Goal: Task Accomplishment & Management: Complete application form

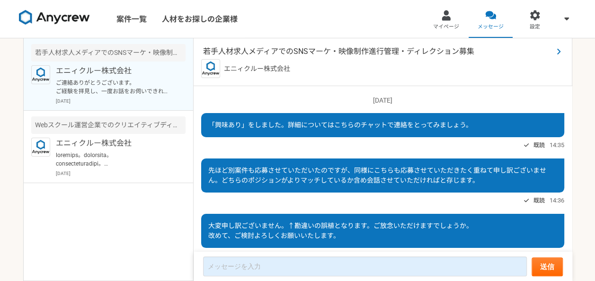
click at [265, 49] on span "若手人材求人メディアでのSNSマーケ・映像制作進行管理・ディレクション募集" at bounding box center [378, 51] width 350 height 11
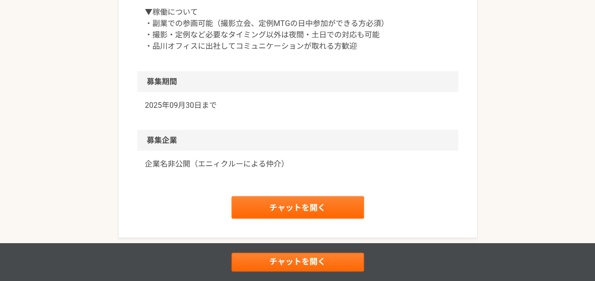
scroll to position [851, 0]
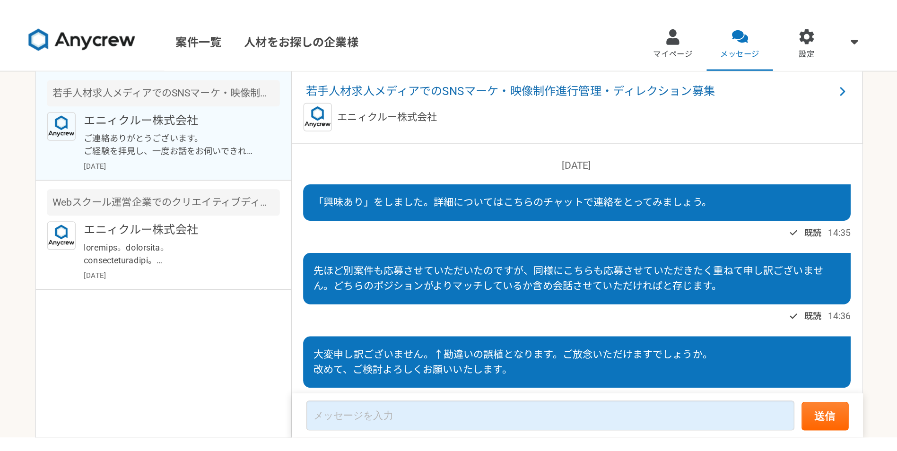
scroll to position [149, 0]
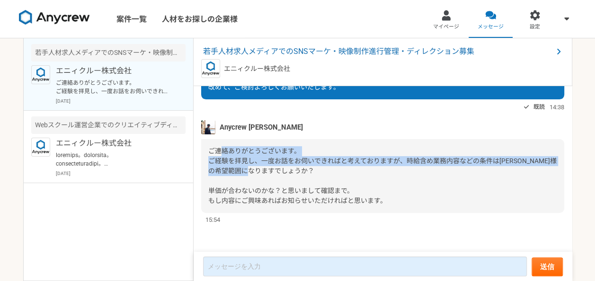
drag, startPoint x: 223, startPoint y: 149, endPoint x: 389, endPoint y: 185, distance: 170.0
click at [389, 185] on div "ご連絡ありがとうございます。 ご経験を拝見し、一度お話をお伺いできればと考えておりますが、時給含め業務内容などの条件は[PERSON_NAME]様の希望範囲に…" at bounding box center [382, 176] width 363 height 74
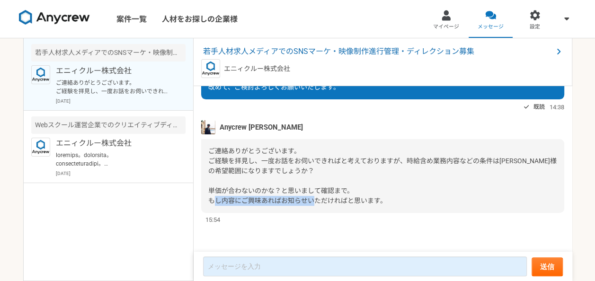
drag, startPoint x: 403, startPoint y: 198, endPoint x: 244, endPoint y: 192, distance: 160.0
click at [245, 193] on div "ご連絡ありがとうございます。 ご経験を拝見し、一度お話をお伺いできればと考えておりますが、時給含め業務内容などの条件は[PERSON_NAME]様の希望範囲に…" at bounding box center [382, 176] width 363 height 74
drag, startPoint x: 244, startPoint y: 192, endPoint x: 367, endPoint y: 177, distance: 123.9
click at [367, 177] on div "ご連絡ありがとうございます。 ご経験を拝見し、一度お話をお伺いできればと考えておりますが、時給含め業務内容などの条件は[PERSON_NAME]様の希望範囲に…" at bounding box center [382, 176] width 363 height 74
click at [421, 165] on div "ご連絡ありがとうございます。 ご経験を拝見し、一度お話をお伺いできればと考えておりますが、時給含め業務内容などの条件は[PERSON_NAME]様の希望範囲に…" at bounding box center [382, 176] width 363 height 74
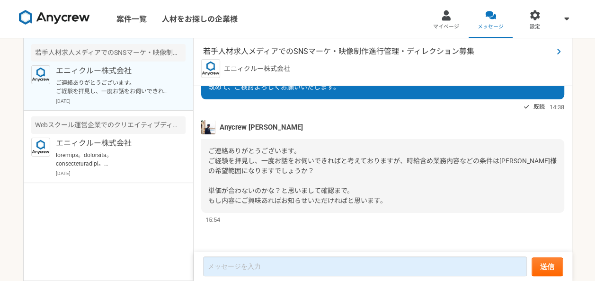
click at [307, 48] on span "若手人材求人メディアでのSNSマーケ・映像制作進行管理・ディレクション募集" at bounding box center [378, 51] width 350 height 11
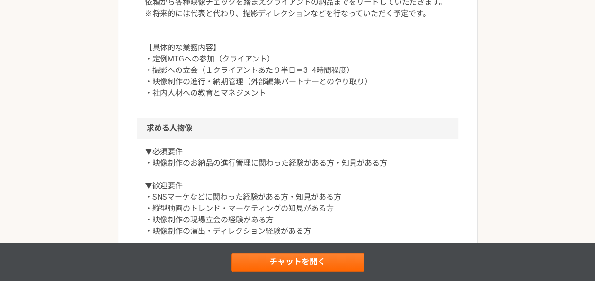
scroll to position [575, 0]
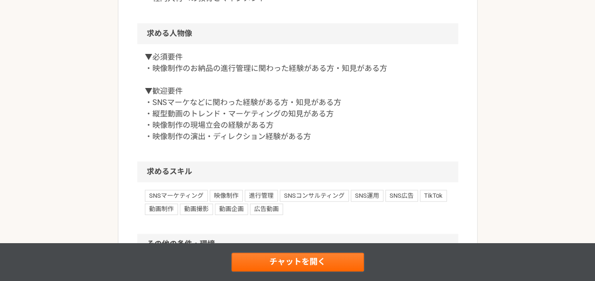
drag, startPoint x: 265, startPoint y: 255, endPoint x: 270, endPoint y: 253, distance: 5.7
click at [264, 255] on link "チャットを開く" at bounding box center [297, 262] width 132 height 19
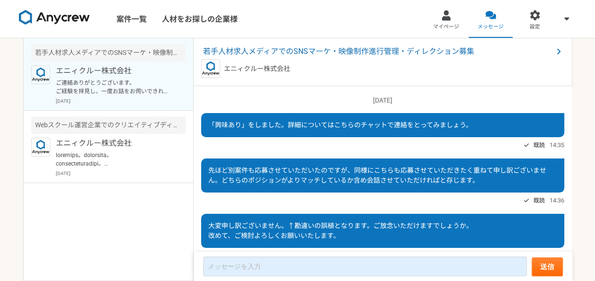
scroll to position [149, 0]
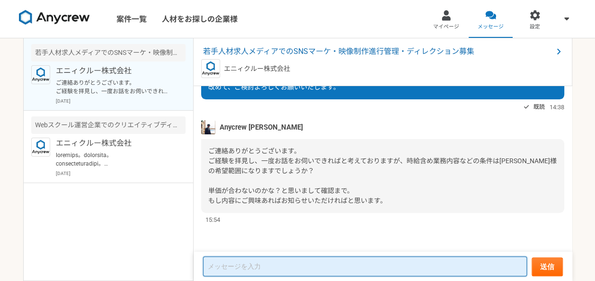
click at [277, 269] on textarea at bounding box center [365, 266] width 324 height 20
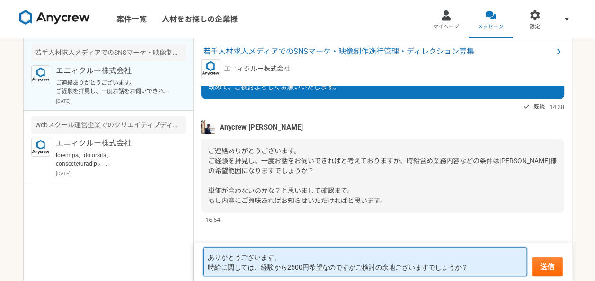
click at [262, 268] on textarea "ありがとうございます。 時給に関しては、経験から2500円希望なのですがご検討の余地ございますでしょうか？" at bounding box center [365, 261] width 324 height 29
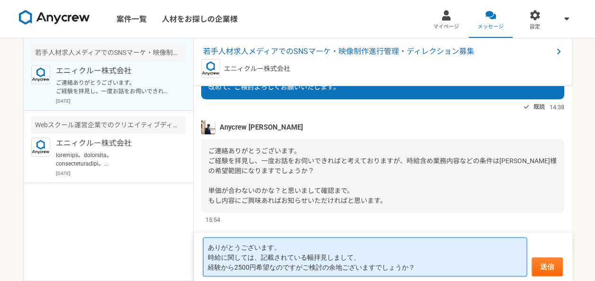
scroll to position [0, 0]
type textarea "ありがとうございます。 時給に関しては、記載されている幅拝見しまして、 経験から2500円希望なのですがご検討の余地ございますでしょうか？"
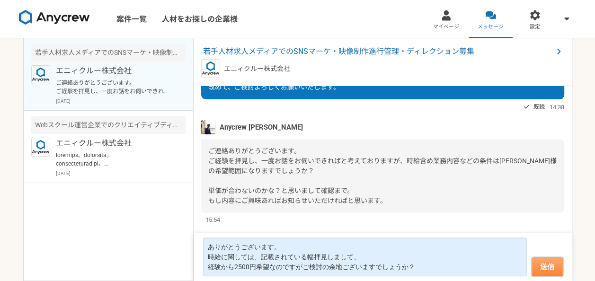
click at [556, 262] on button "送信" at bounding box center [546, 266] width 31 height 19
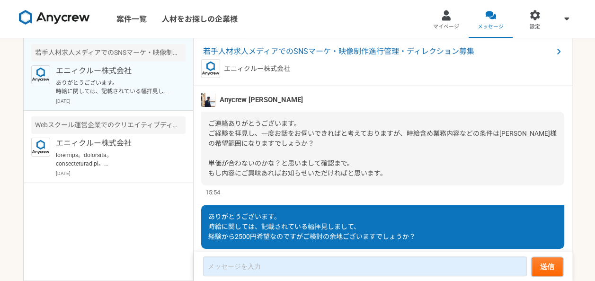
scroll to position [213, 0]
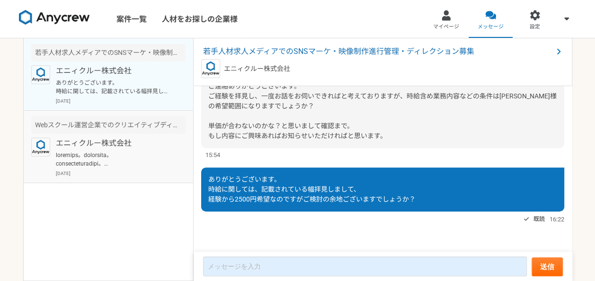
click at [115, 166] on p at bounding box center [114, 159] width 117 height 17
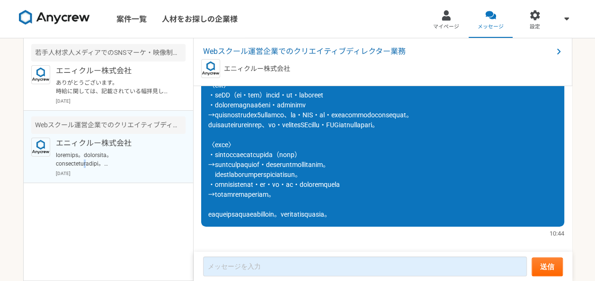
scroll to position [126, 0]
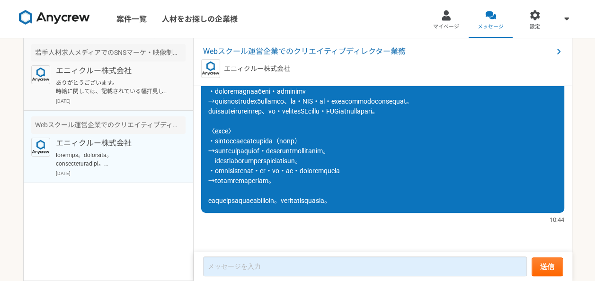
click at [145, 96] on div "エニィクルー株式会社 ありがとうございます。 時給に関しては、記載されている幅拝見しまして、 経験から2500円希望なのですがご検討の余地ございますでしょうか…" at bounding box center [121, 84] width 130 height 39
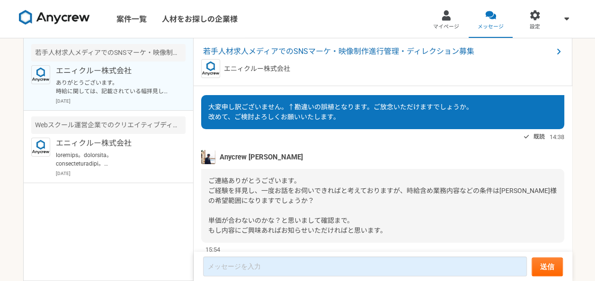
scroll to position [213, 0]
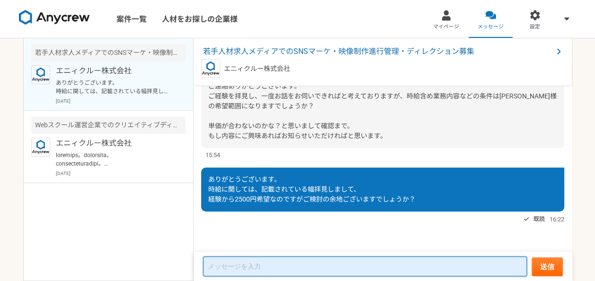
click at [273, 272] on textarea at bounding box center [365, 266] width 324 height 20
type textarea "ぎ"
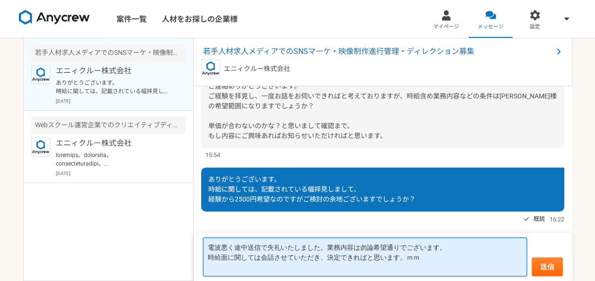
type textarea "電波悪く途中送信で失礼いたしました。業務内容は勿論希望通りでございます。 時給面に関しては会話させていただき、決定できればと思います。ｍｍ"
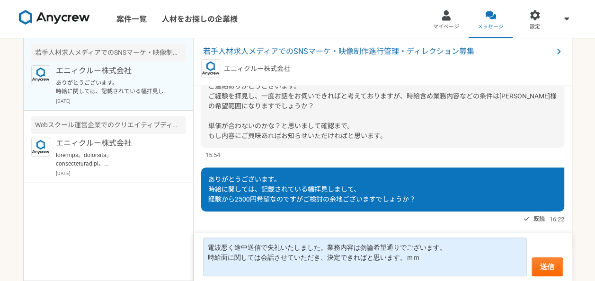
click at [554, 278] on form "電波悪く途中送信で失礼いたしました。業務内容は勿論希望通りでございます。 時給面に関しては会話させていただき、決定できればと思います。ｍｍ 送信" at bounding box center [382, 257] width 378 height 48
click at [556, 266] on button "送信" at bounding box center [546, 266] width 31 height 19
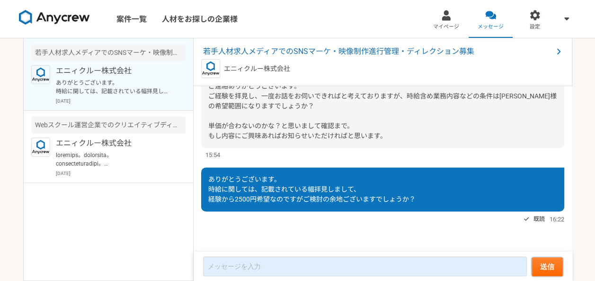
scroll to position [267, 0]
